Goal: Book appointment/travel/reservation

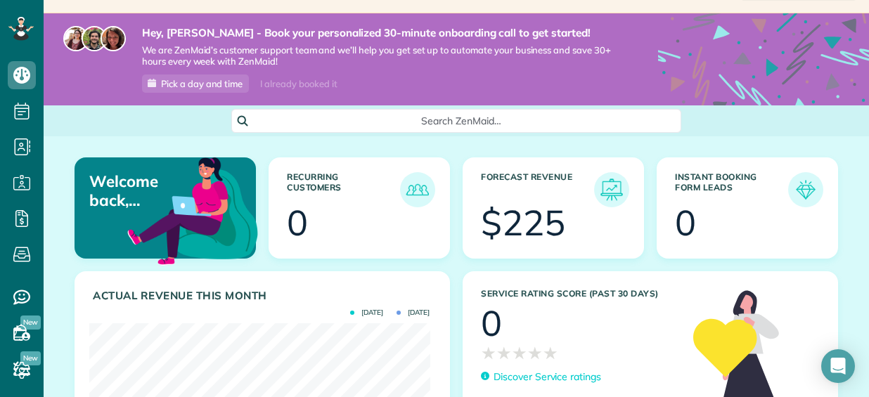
scroll to position [70, 0]
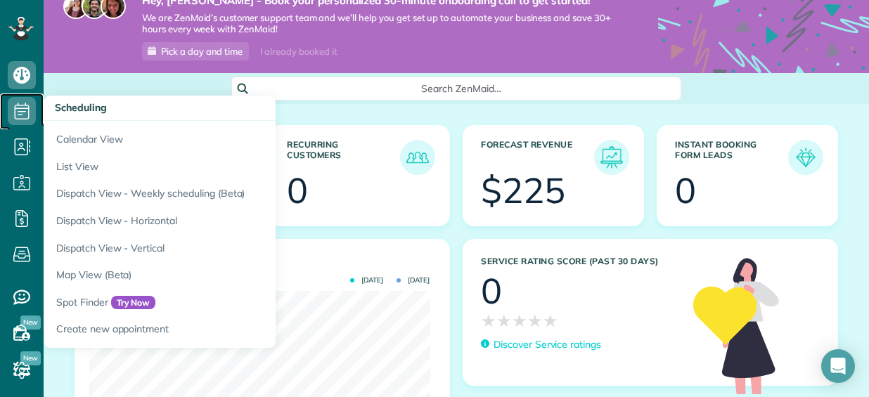
click at [30, 126] on span "Scheduling" at bounding box center [22, 125] width 28 height 1
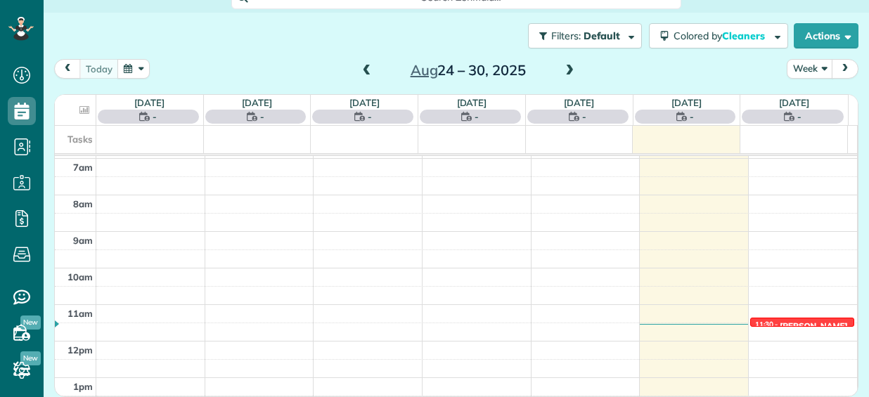
scroll to position [160, 0]
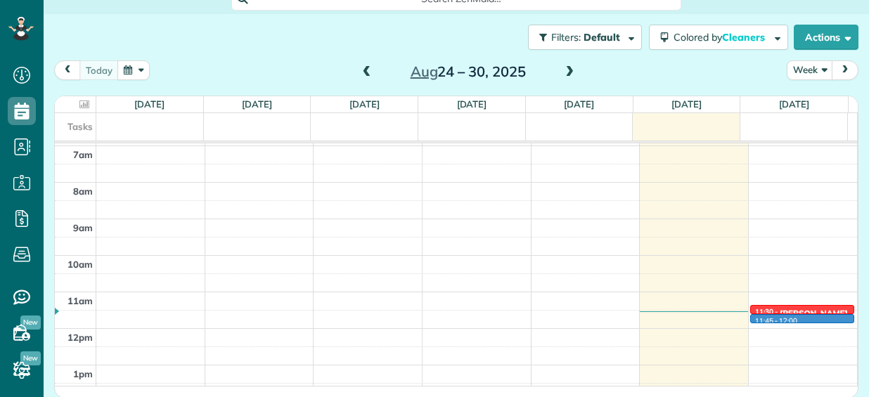
click at [767, 321] on div "12am 1am 2am 3am 4am 5am 6am 7am 8am 9am 10am 11am 12pm 1pm 2pm 3pm 4pm 5pm 6pm…" at bounding box center [456, 328] width 803 height 877
click at [763, 306] on div at bounding box center [802, 310] width 103 height 8
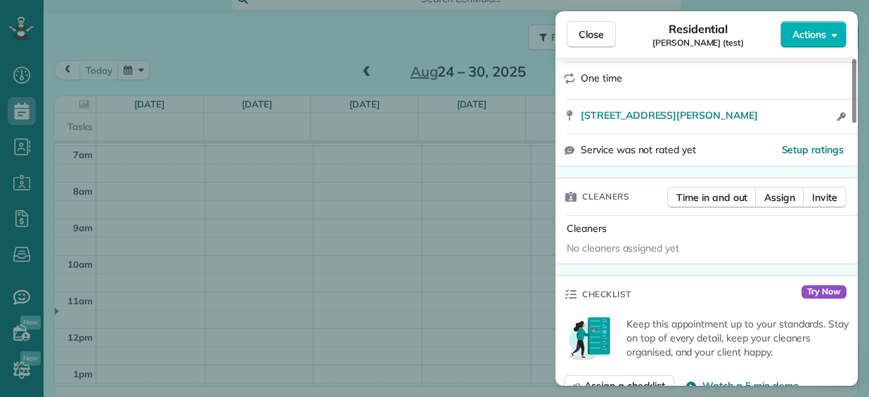
scroll to position [281, 0]
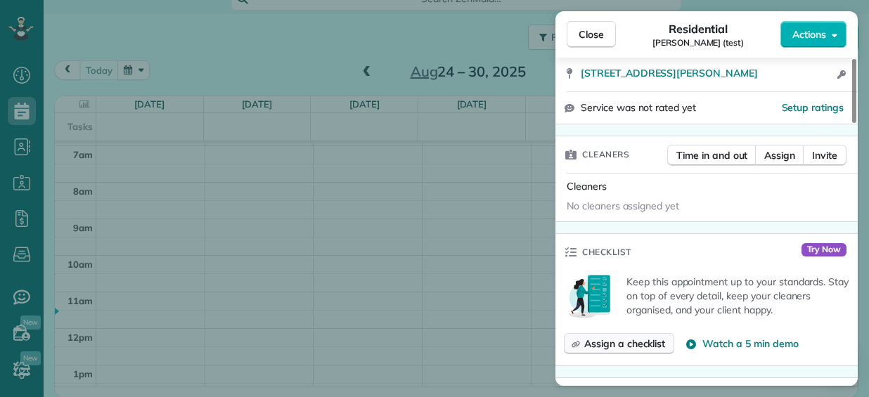
click at [667, 345] on button "Assign a checklist" at bounding box center [619, 343] width 110 height 21
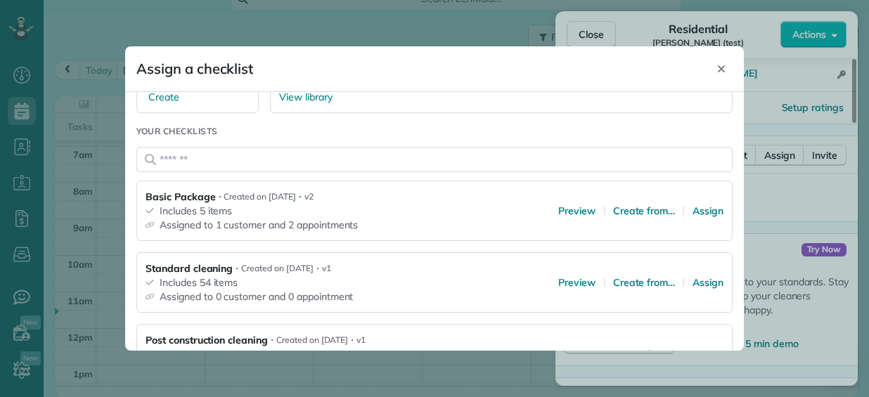
scroll to position [273, 0]
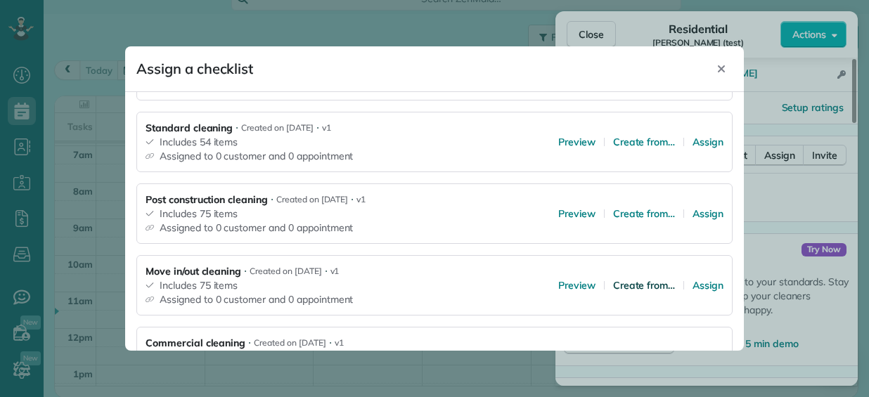
click at [646, 281] on span "Create from…" at bounding box center [644, 286] width 63 height 14
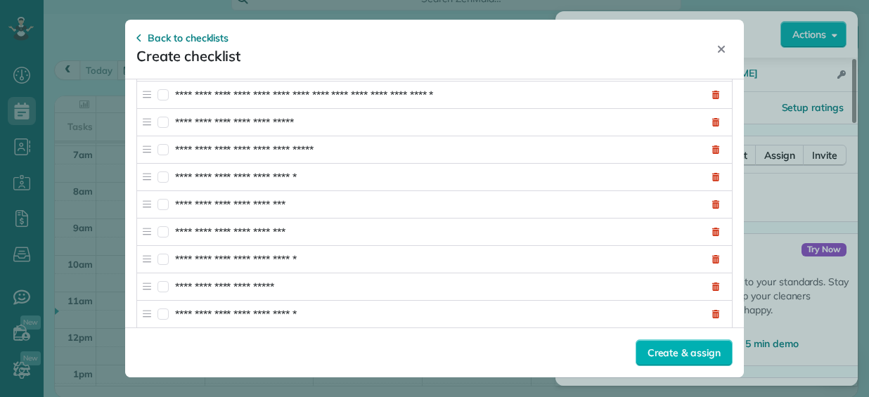
scroll to position [1435, 0]
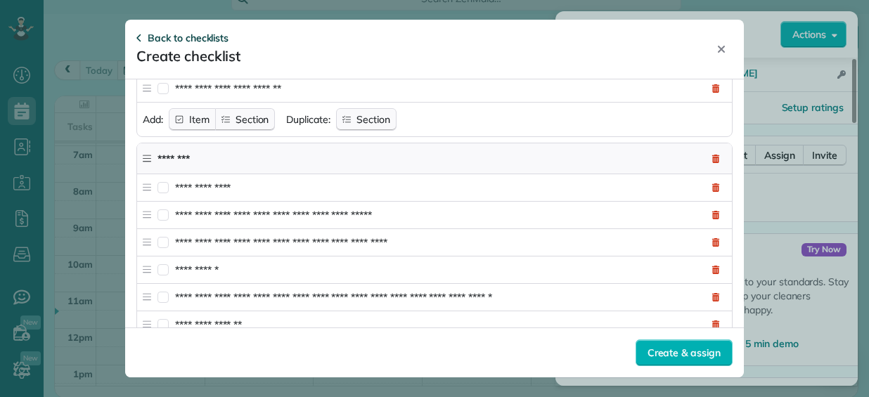
click at [139, 44] on icon "button" at bounding box center [139, 37] width 6 height 11
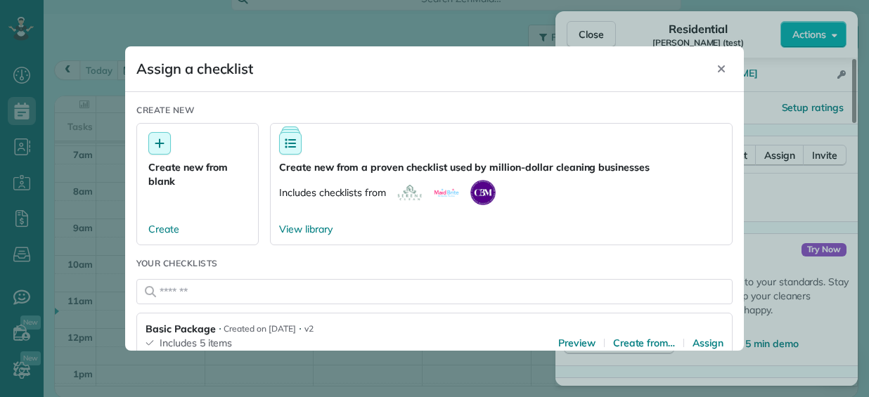
scroll to position [281, 0]
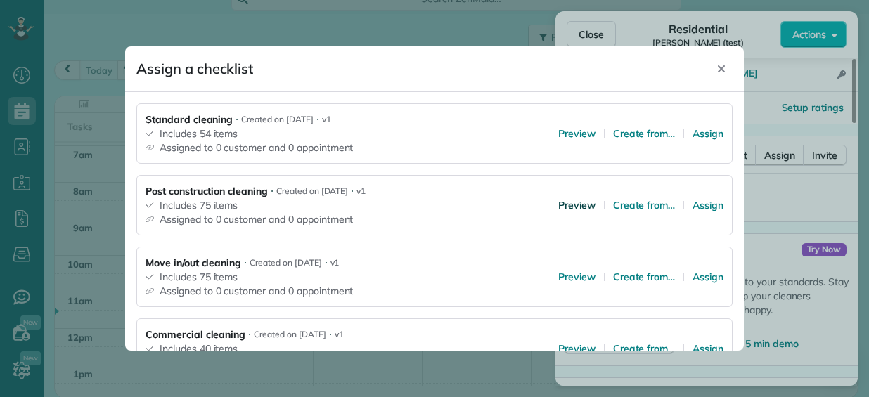
click at [558, 208] on span "Preview" at bounding box center [576, 205] width 37 height 14
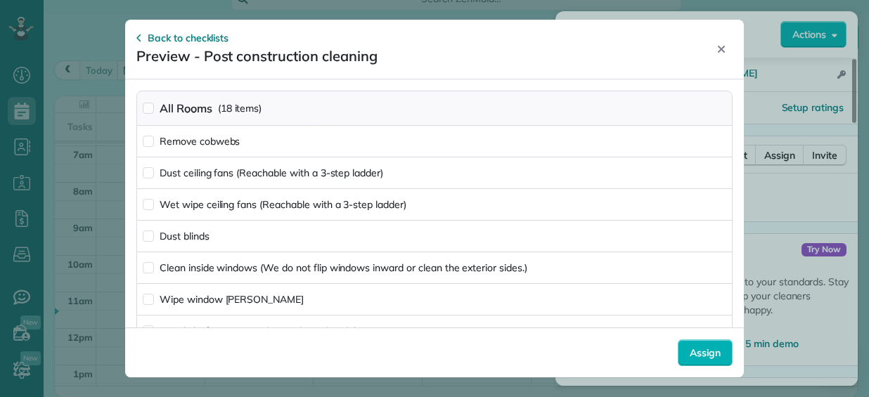
scroll to position [0, 0]
click at [140, 34] on icon "button" at bounding box center [139, 37] width 6 height 11
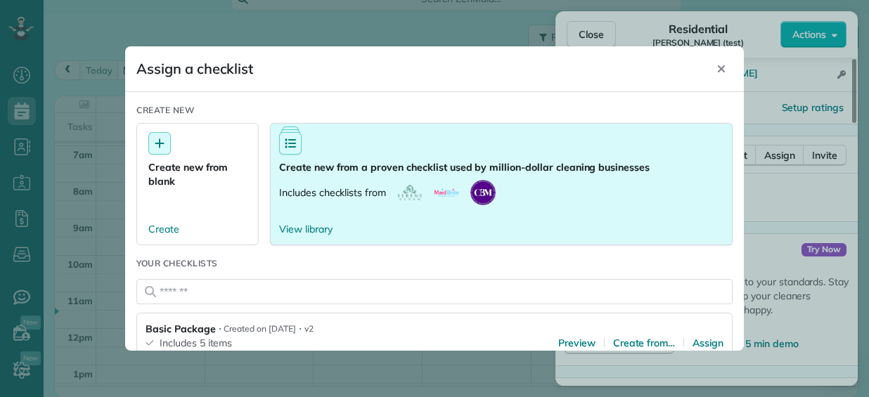
click at [300, 236] on button "Create new from a proven checklist used by million-dollar cleaning businesses I…" at bounding box center [501, 184] width 463 height 122
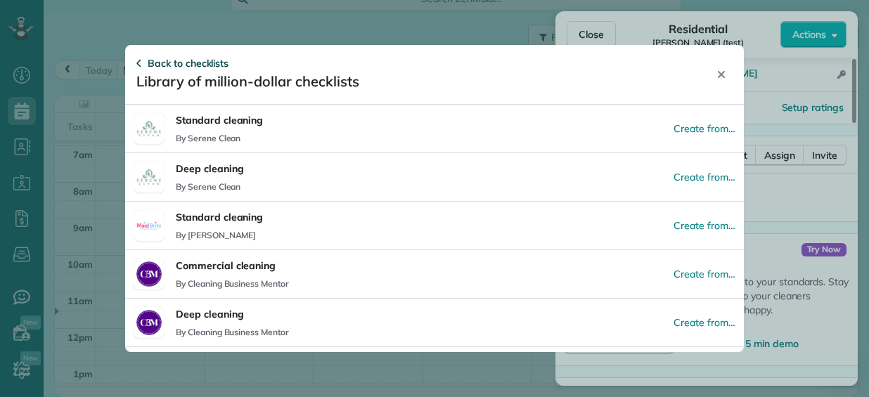
click at [214, 63] on span "Back to checklists" at bounding box center [188, 63] width 81 height 14
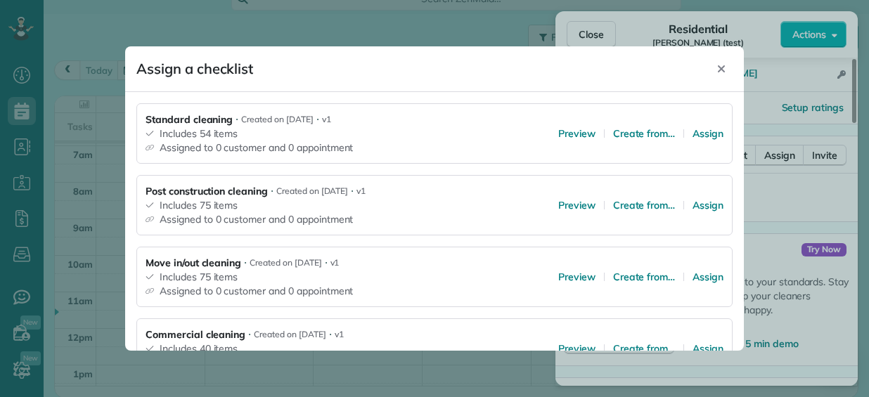
scroll to position [414, 0]
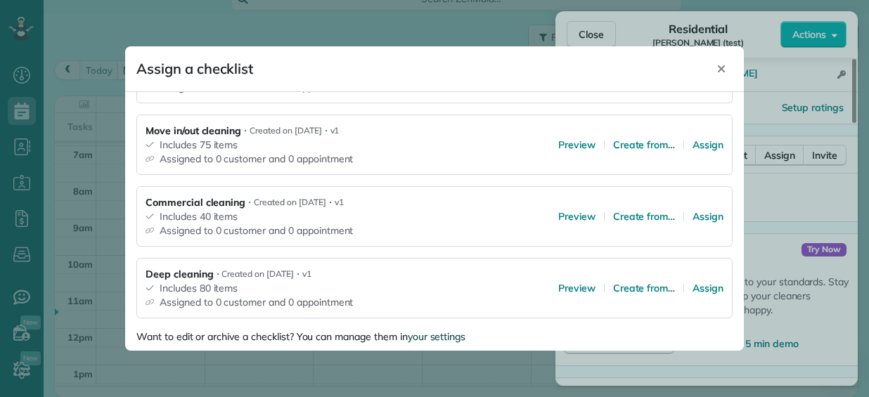
click at [435, 338] on div "your settings" at bounding box center [437, 337] width 58 height 13
